Goal: Information Seeking & Learning: Learn about a topic

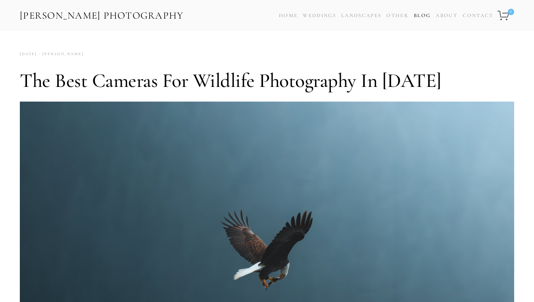
click at [423, 13] on link "Blog" at bounding box center [422, 16] width 17 height 12
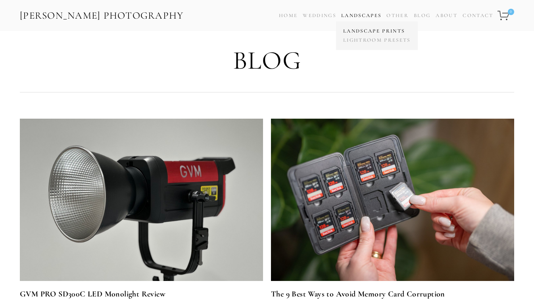
click at [354, 31] on link "Landscape Prints" at bounding box center [376, 31] width 71 height 9
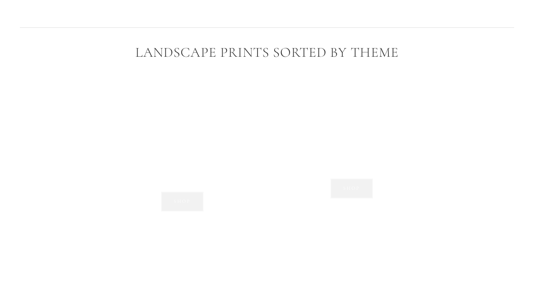
scroll to position [515, 0]
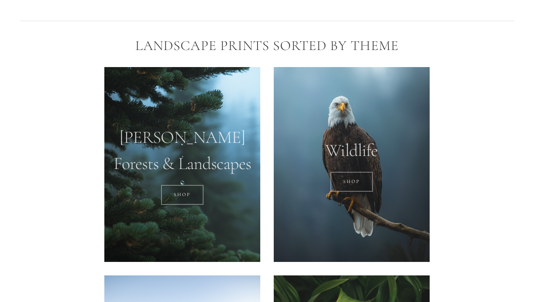
click at [352, 132] on div at bounding box center [352, 164] width 156 height 195
click at [352, 180] on link "SHOP" at bounding box center [352, 182] width 42 height 20
